Goal: Check status: Check status

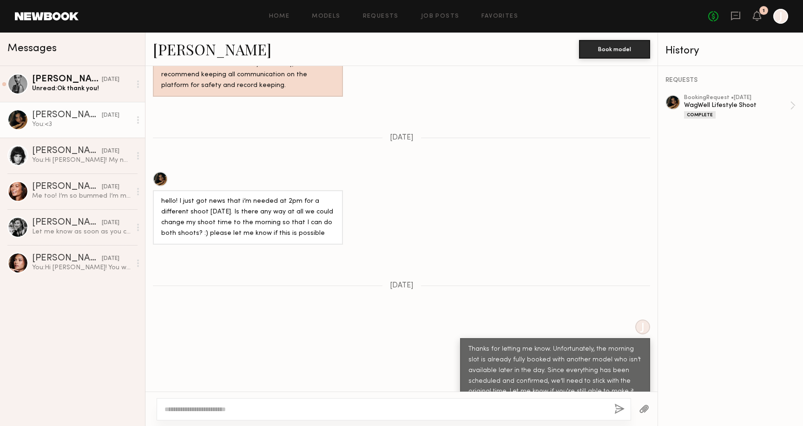
scroll to position [1356, 0]
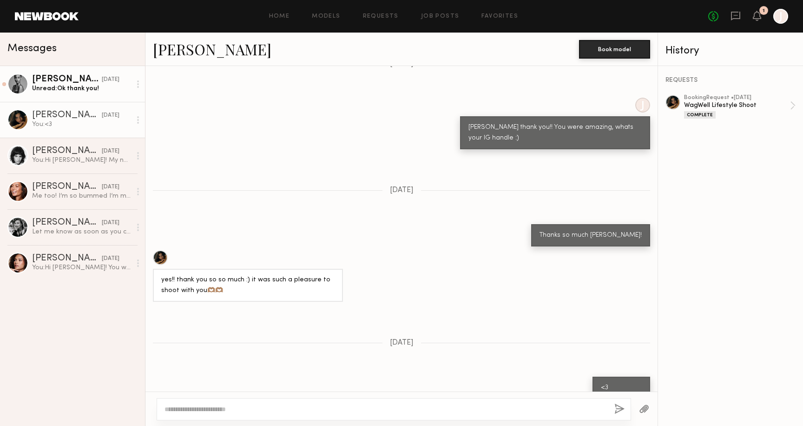
click at [75, 86] on div "Unread: Ok thank you!" at bounding box center [81, 88] width 99 height 9
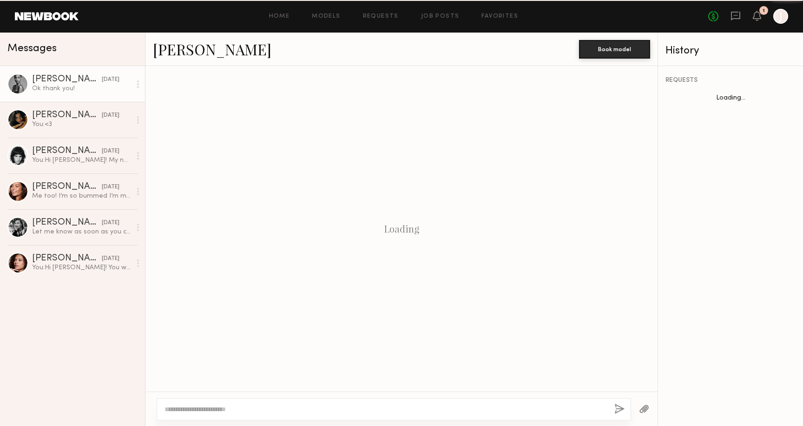
scroll to position [395, 0]
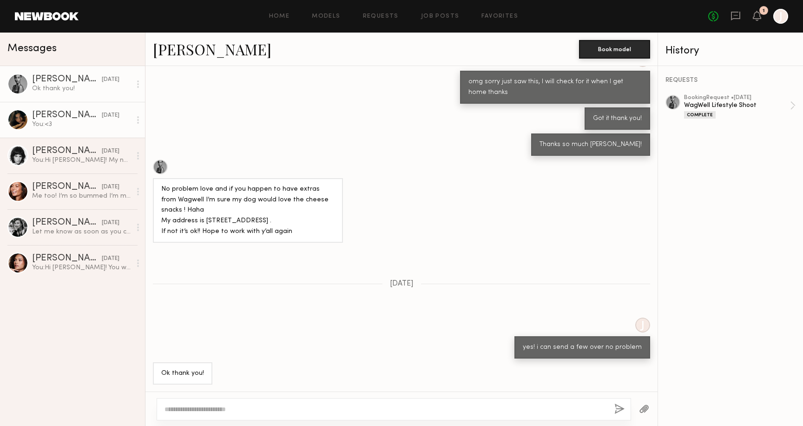
click at [87, 120] on div "You: <3" at bounding box center [81, 124] width 99 height 9
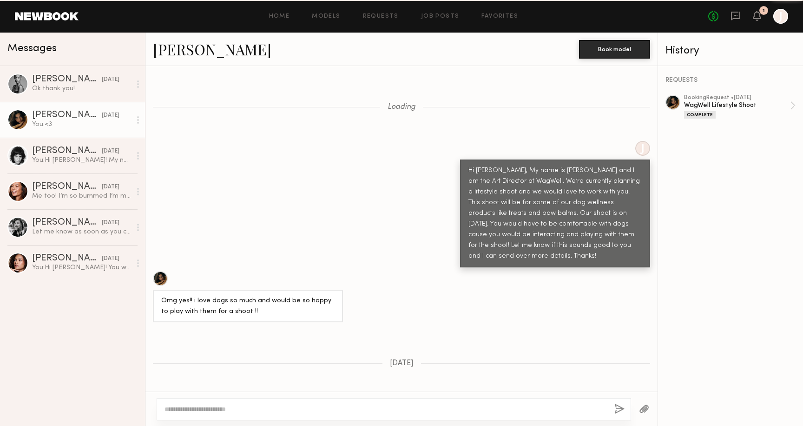
scroll to position [1356, 0]
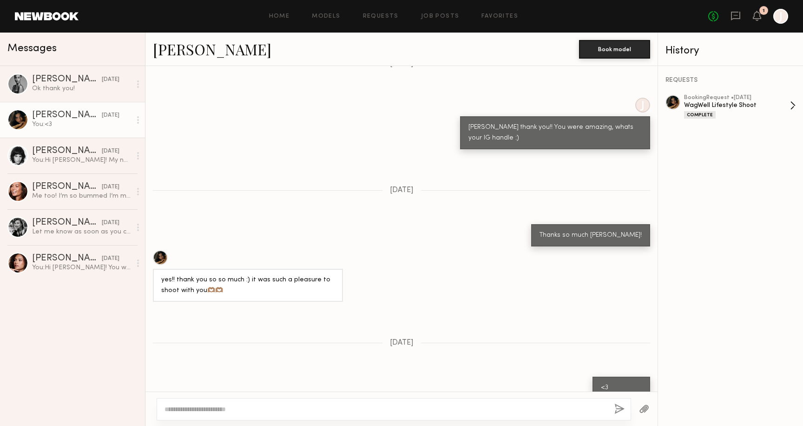
click at [698, 114] on div "Complete" at bounding box center [700, 114] width 32 height 7
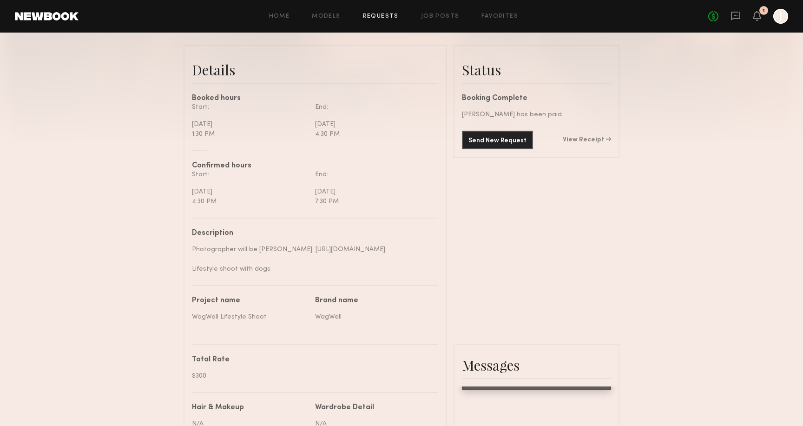
scroll to position [222, 0]
click at [593, 139] on link "View Receipt" at bounding box center [587, 138] width 48 height 7
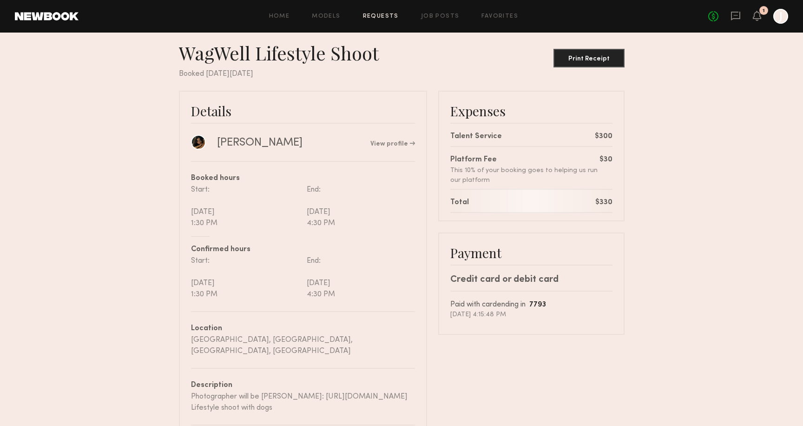
scroll to position [4, 0]
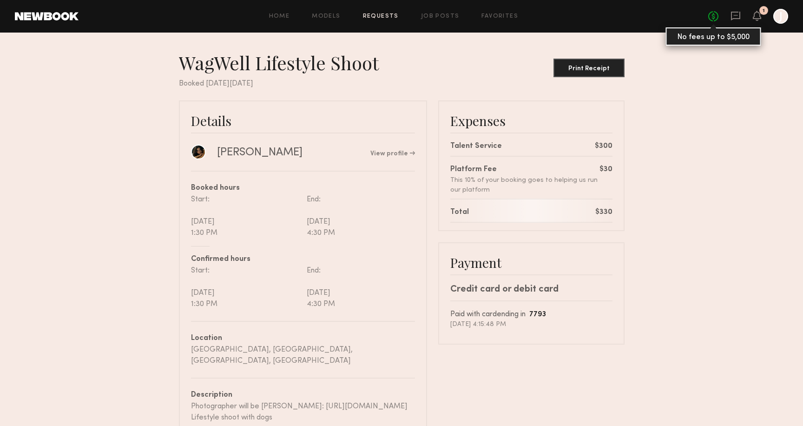
click at [713, 13] on link "No fees up to $5,000" at bounding box center [713, 16] width 10 height 10
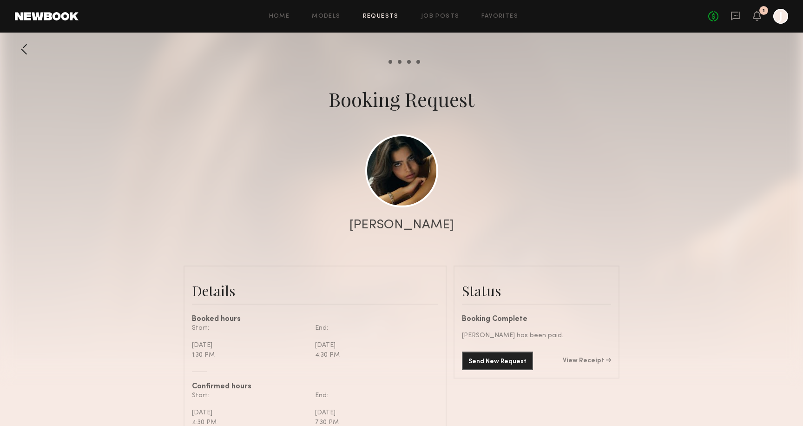
click at [498, 19] on div "Home Models Requests Job Posts Favorites Sign Out No fees up to $5,000 1 J" at bounding box center [434, 16] width 710 height 15
click at [761, 14] on icon at bounding box center [757, 16] width 8 height 10
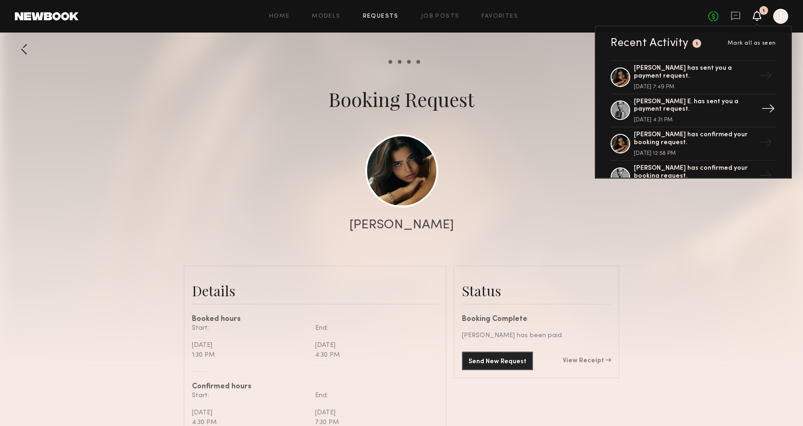
click at [646, 98] on div "[PERSON_NAME] E. has sent you a payment request." at bounding box center [694, 106] width 121 height 16
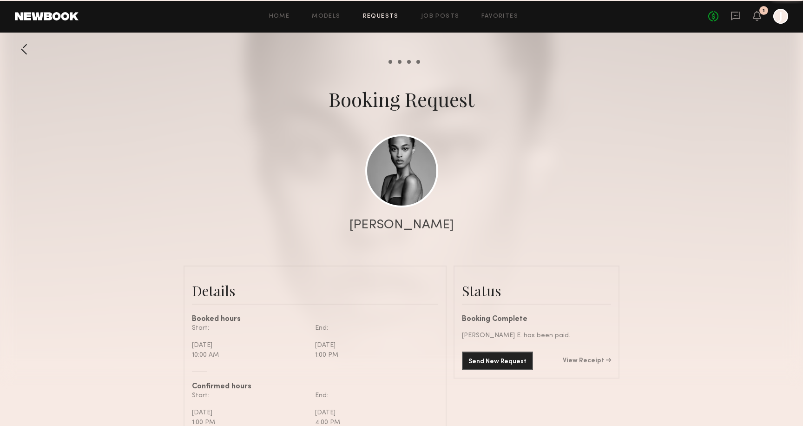
scroll to position [443, 0]
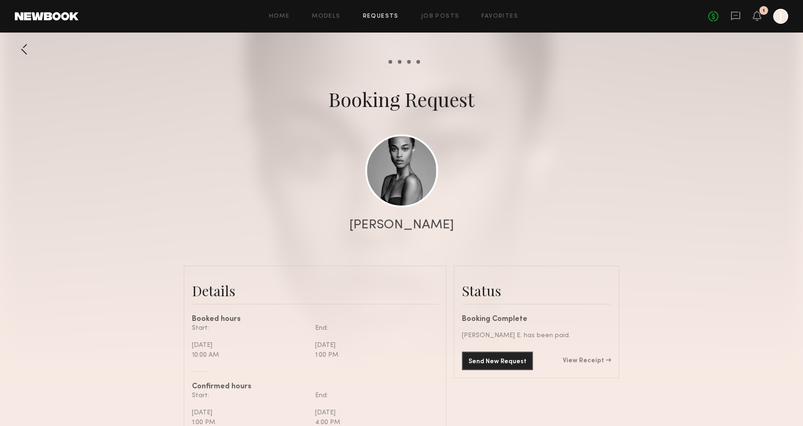
click at [587, 364] on div "Send New Request View Receipt" at bounding box center [536, 360] width 149 height 19
click at [587, 362] on link "View Receipt" at bounding box center [587, 360] width 48 height 7
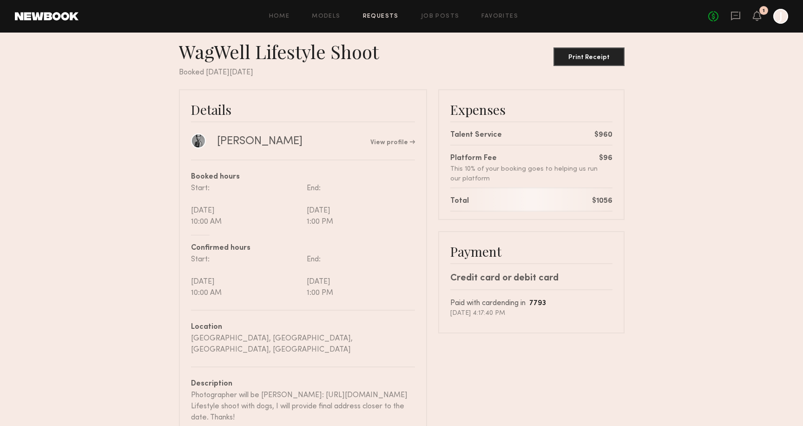
scroll to position [14, 0]
